Goal: Entertainment & Leisure: Consume media (video, audio)

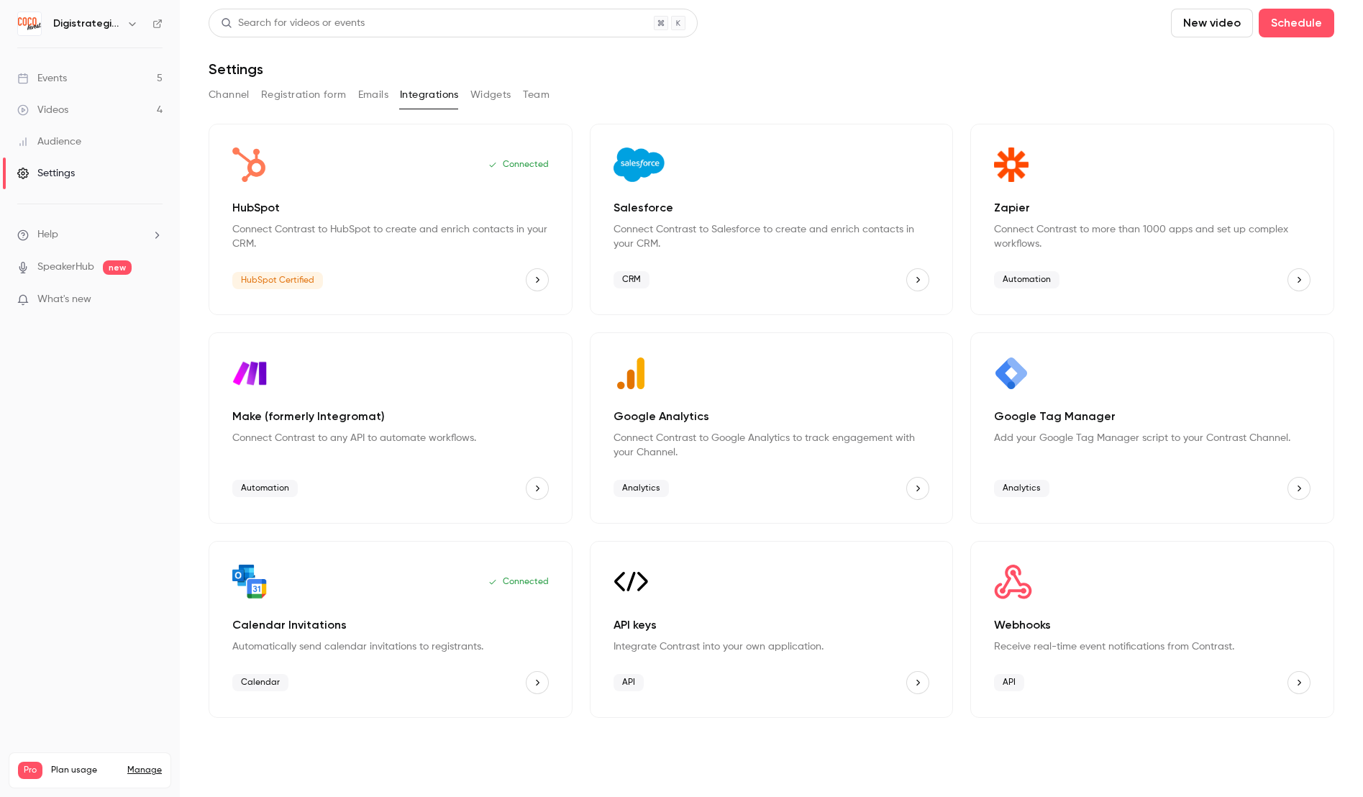
click at [60, 82] on div "Events" at bounding box center [42, 78] width 50 height 14
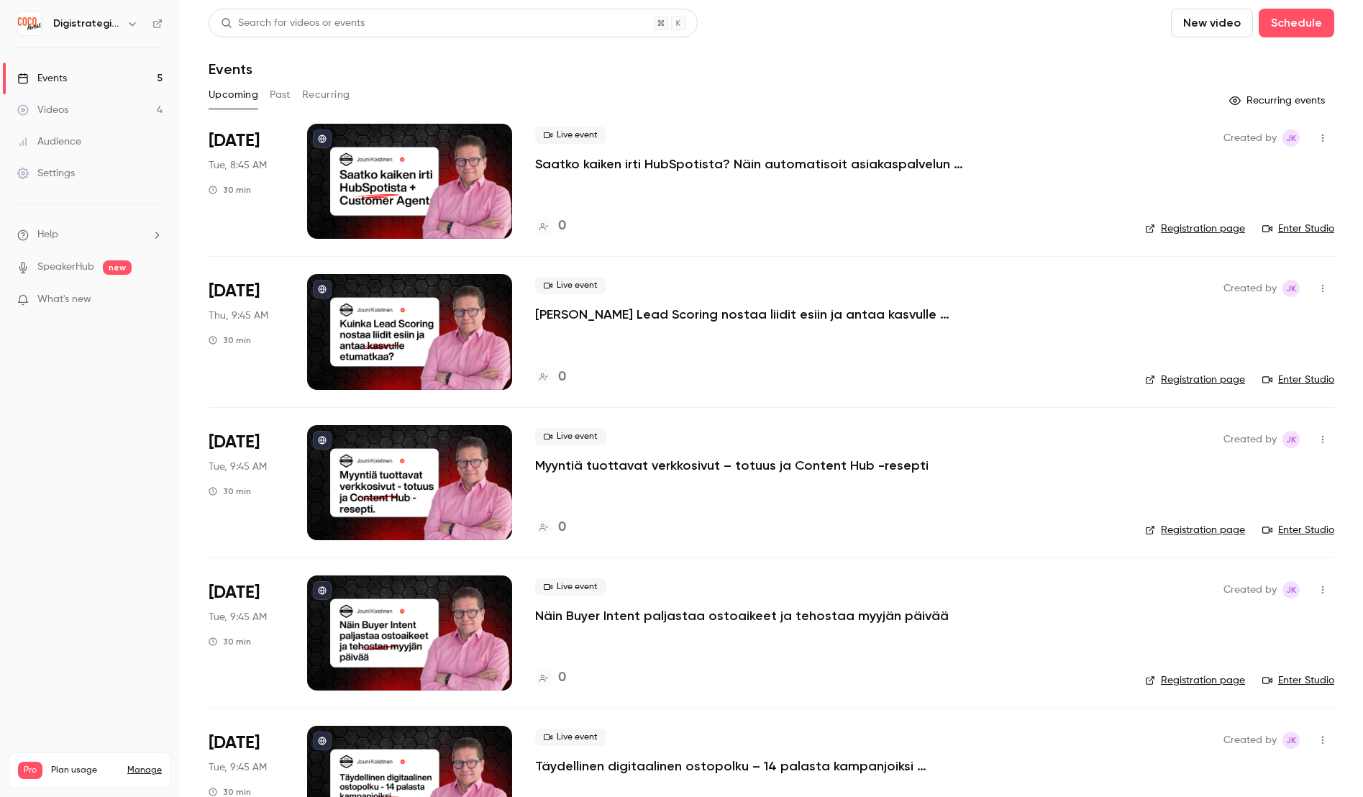
click at [60, 112] on div "Videos" at bounding box center [42, 110] width 51 height 14
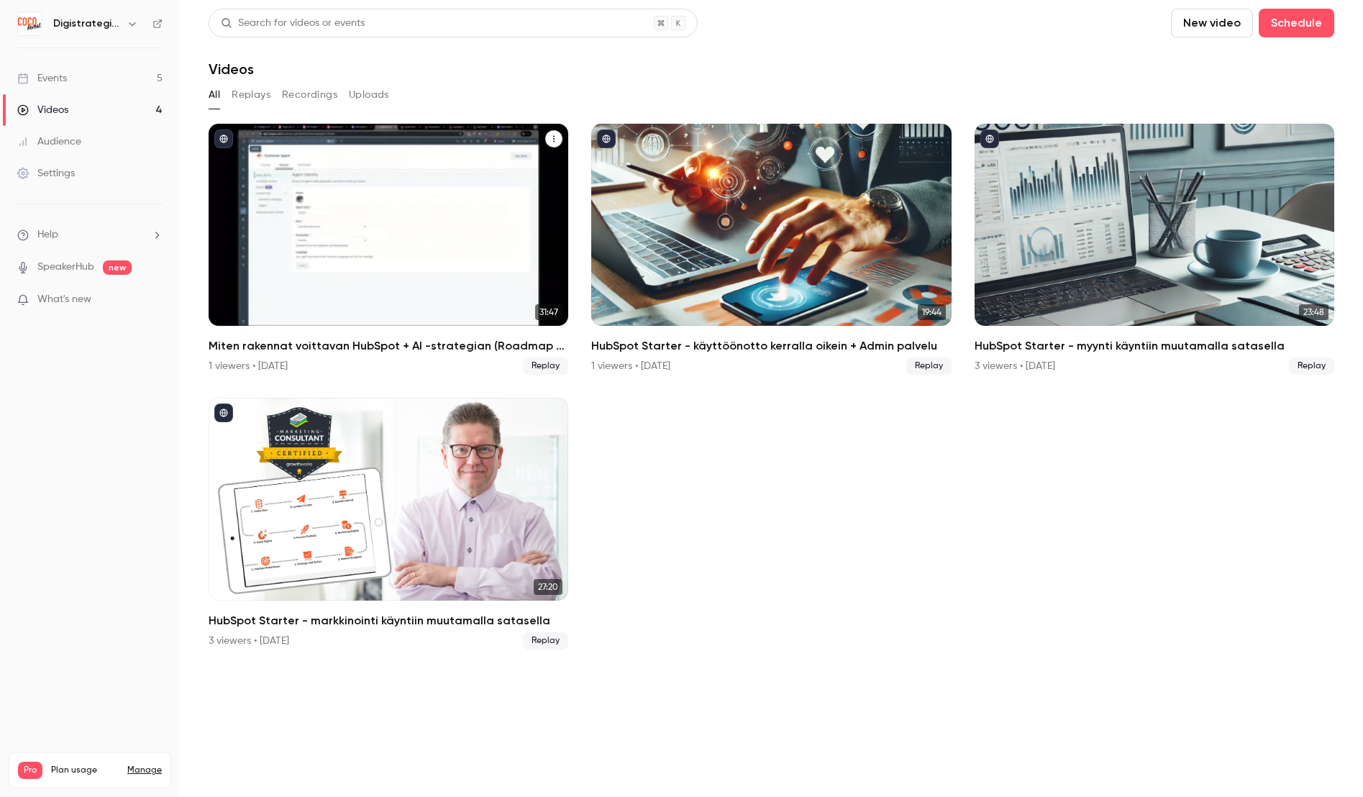
click at [319, 216] on div "Miten rakennat voittavan HubSpot + AI -strategian (Roadmap & ChatGPT käytännöss…" at bounding box center [389, 225] width 360 height 202
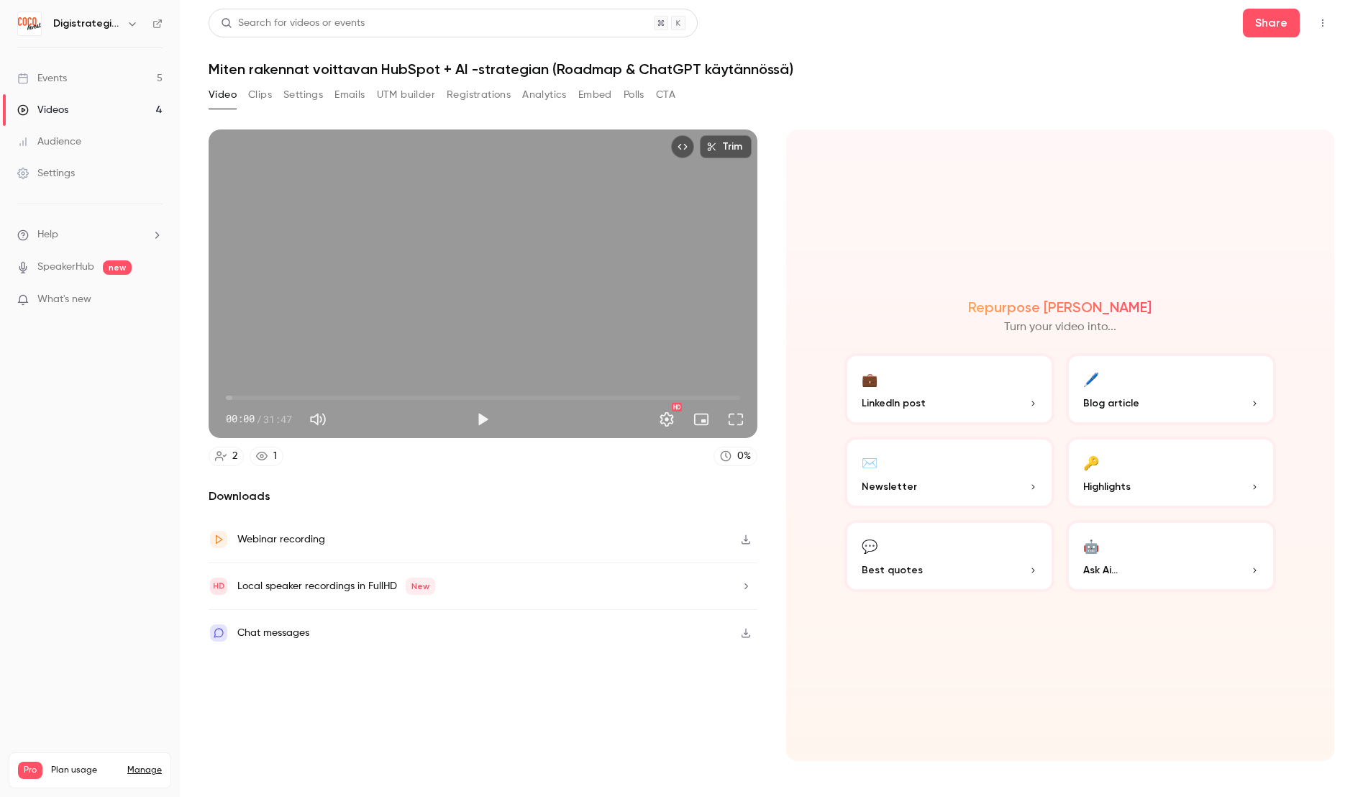
click at [85, 21] on h6 "Digistrategi [PERSON_NAME]" at bounding box center [87, 24] width 68 height 14
click at [161, 24] on icon at bounding box center [157, 24] width 10 height 10
